Goal: Information Seeking & Learning: Learn about a topic

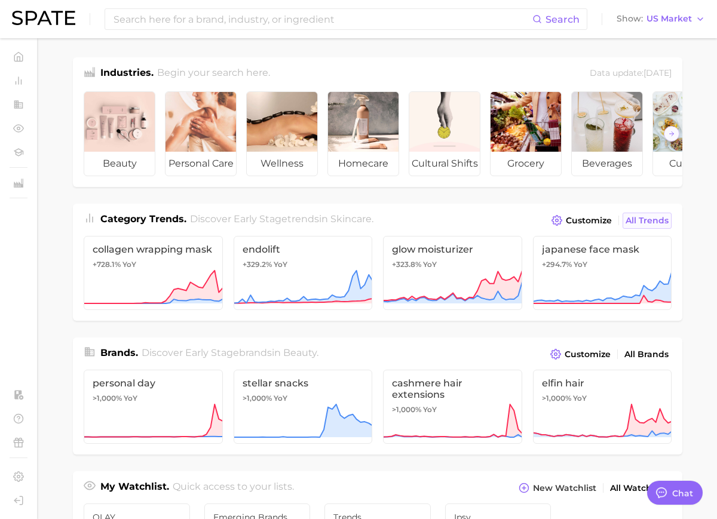
click at [661, 216] on span "All Trends" at bounding box center [647, 221] width 43 height 10
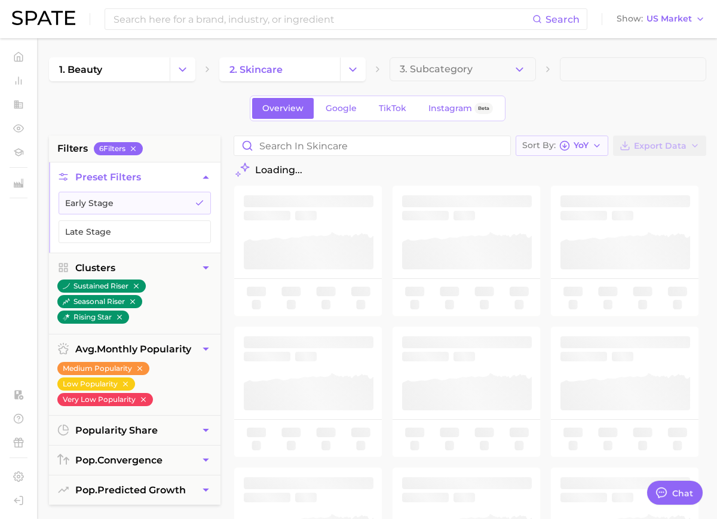
click at [576, 151] on button "Sort By [PERSON_NAME]" at bounding box center [562, 146] width 93 height 20
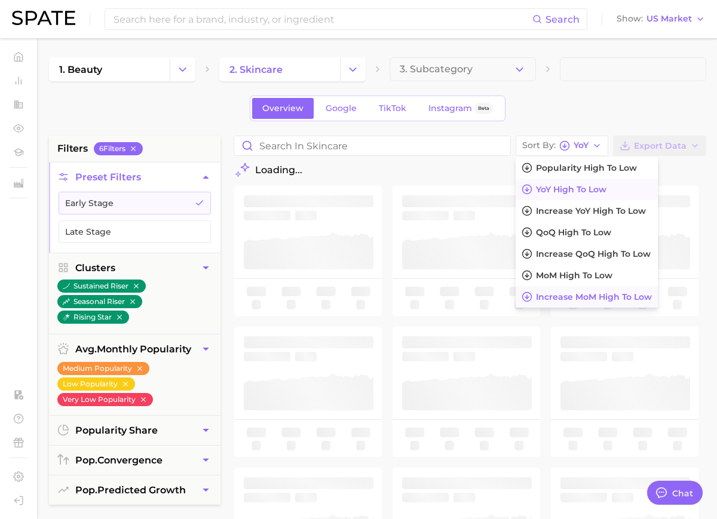
click at [599, 295] on span "Increase MoM high to low" at bounding box center [594, 297] width 116 height 10
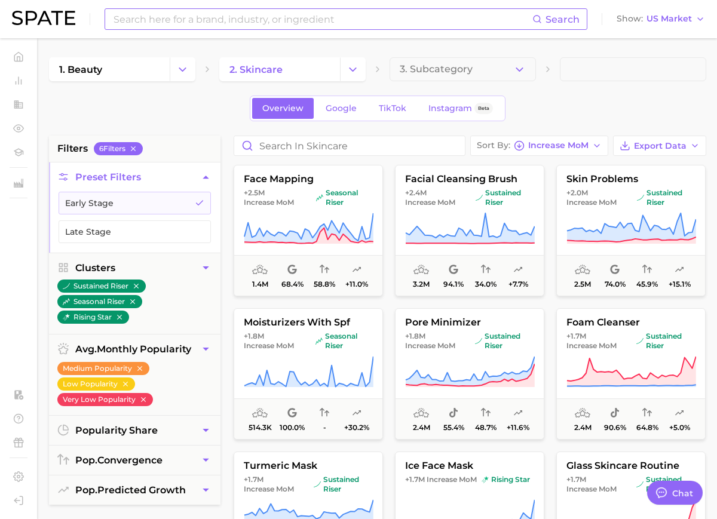
type textarea "x"
